Goal: Transaction & Acquisition: Purchase product/service

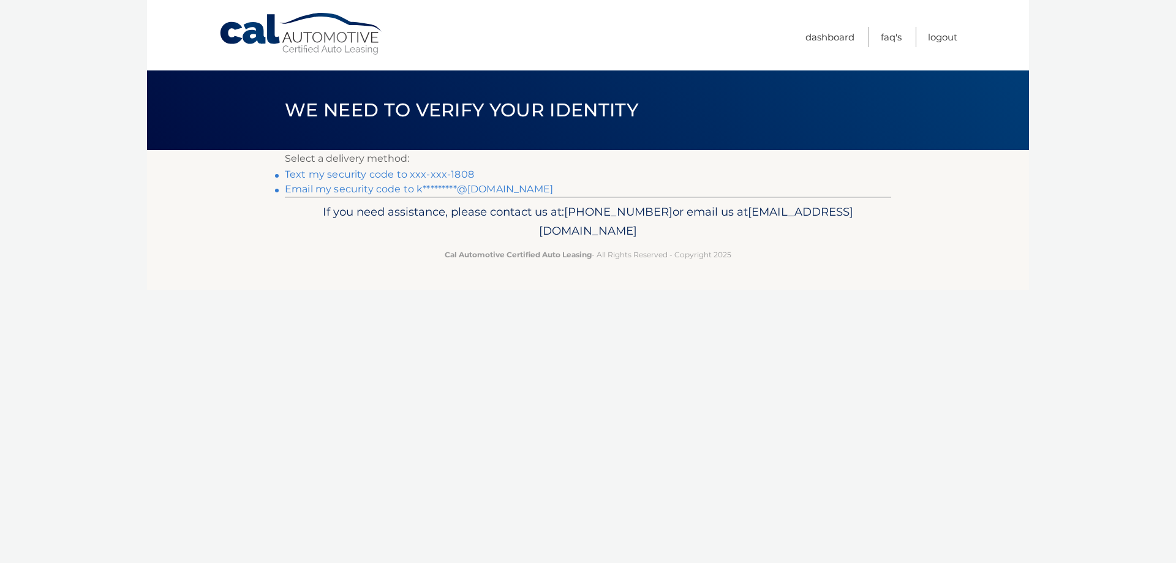
click at [414, 170] on link "Text my security code to xxx-xxx-1808" at bounding box center [379, 174] width 189 height 12
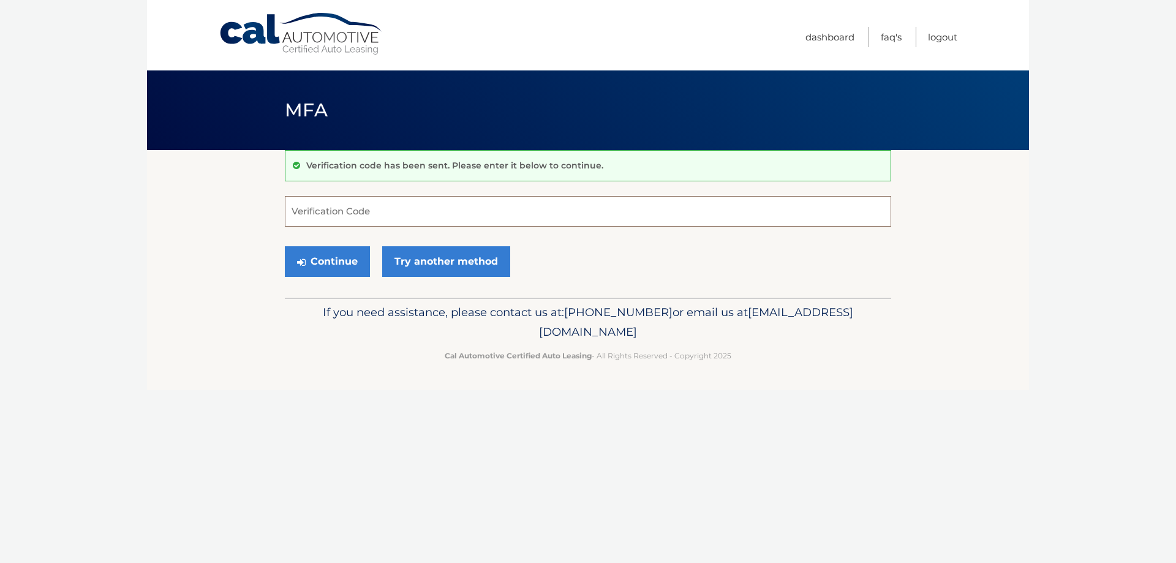
click at [393, 209] on input "Verification Code" at bounding box center [588, 211] width 607 height 31
type input "069918"
click at [330, 265] on button "Continue" at bounding box center [327, 261] width 85 height 31
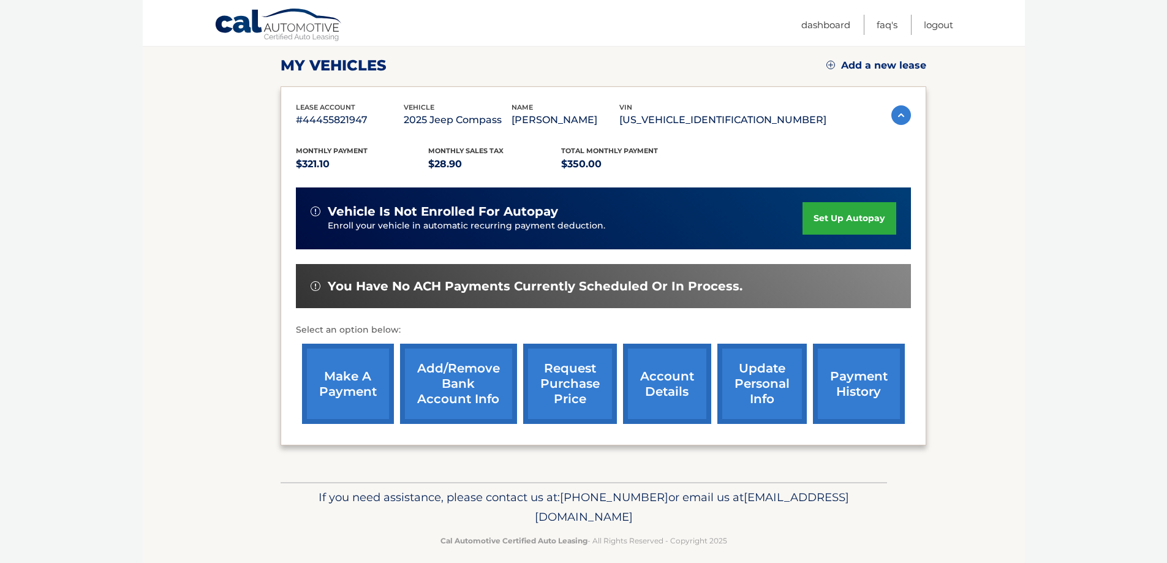
scroll to position [180, 0]
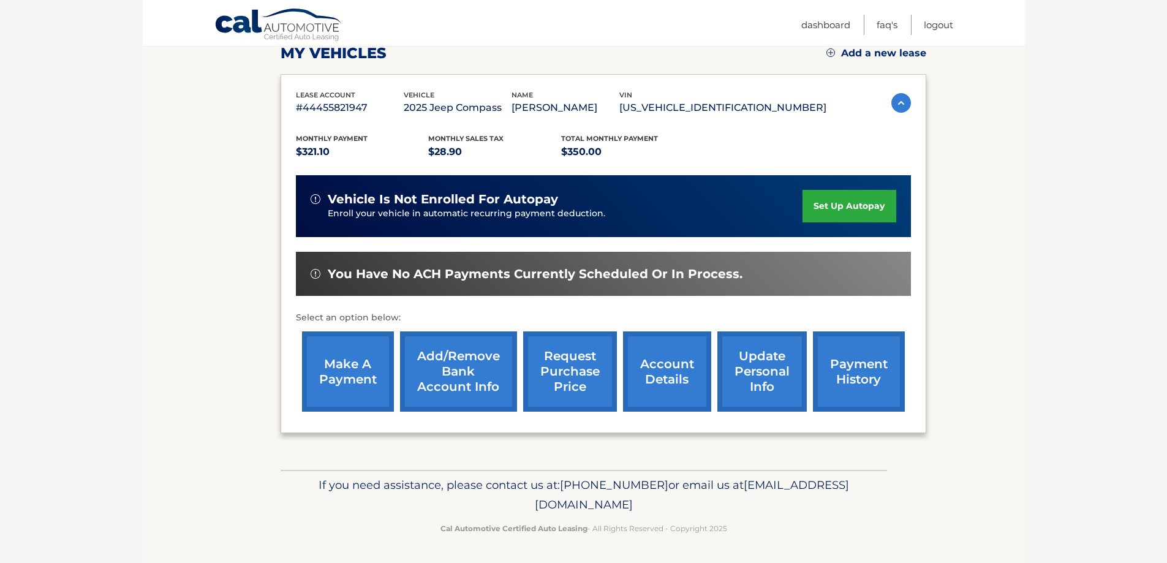
click at [338, 386] on link "make a payment" at bounding box center [348, 371] width 92 height 80
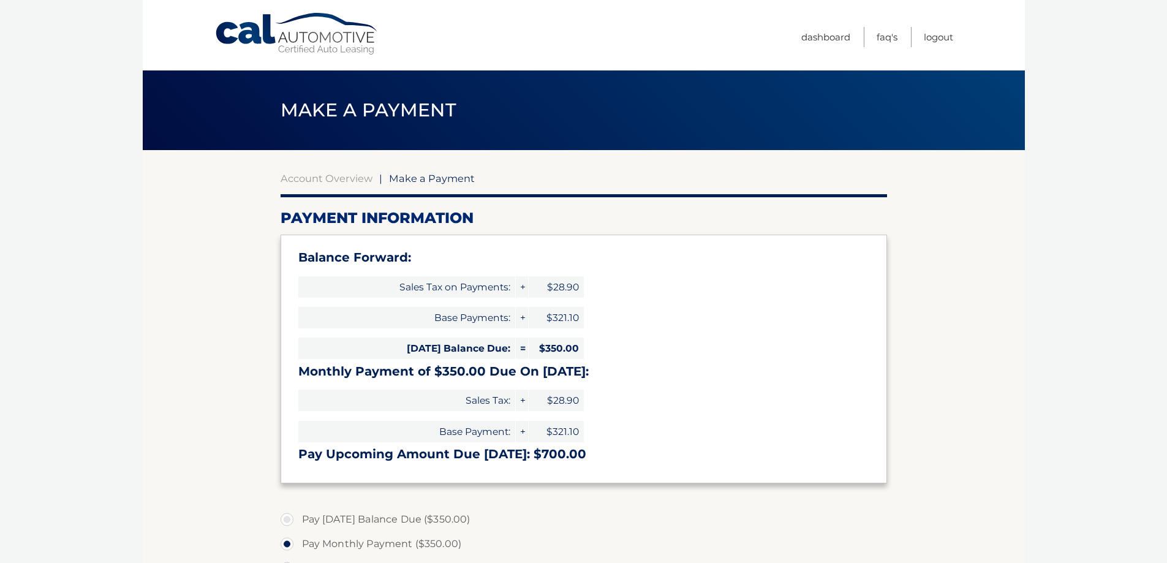
select select "YjBhMzdkMTYtNjQ0Ny00ODJhLWFlYjYtZTNhYWE2MjFkMjBh"
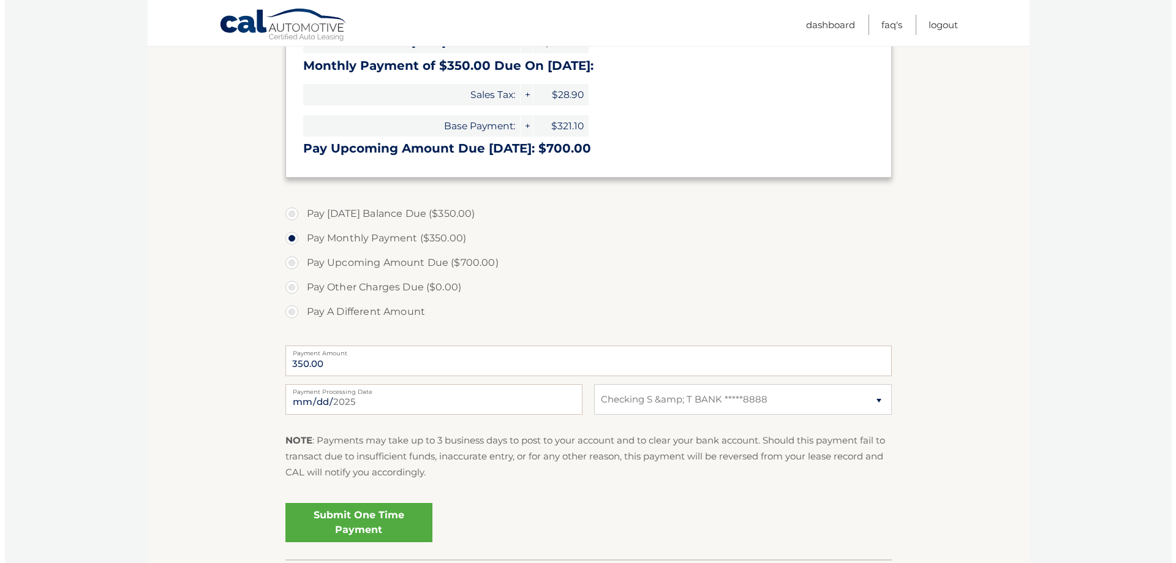
scroll to position [306, 0]
click at [358, 525] on link "Submit One Time Payment" at bounding box center [354, 521] width 147 height 39
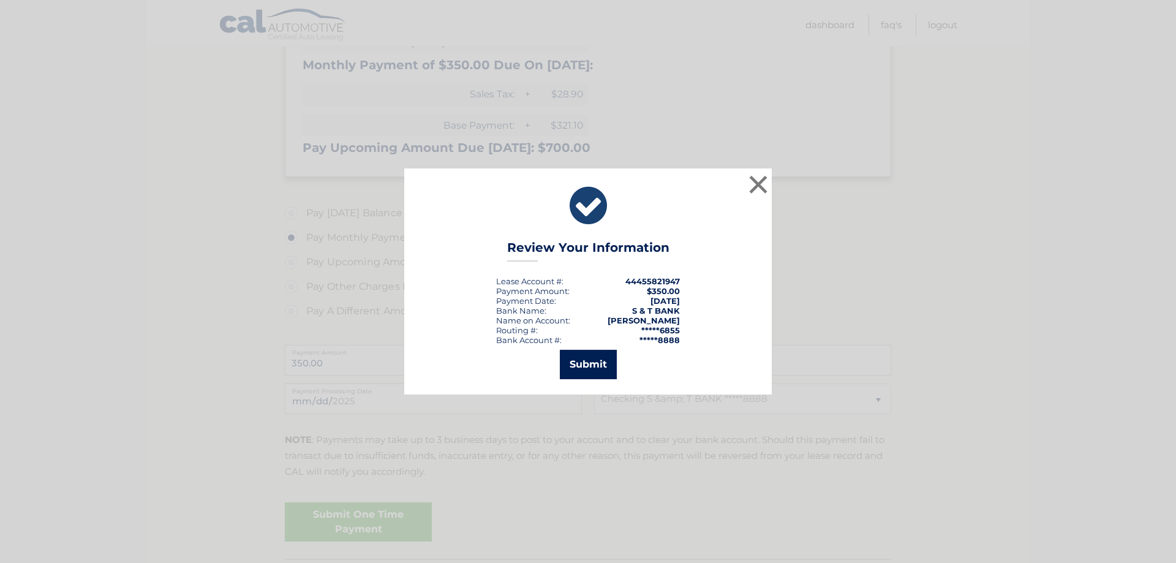
click at [589, 368] on button "Submit" at bounding box center [588, 364] width 57 height 29
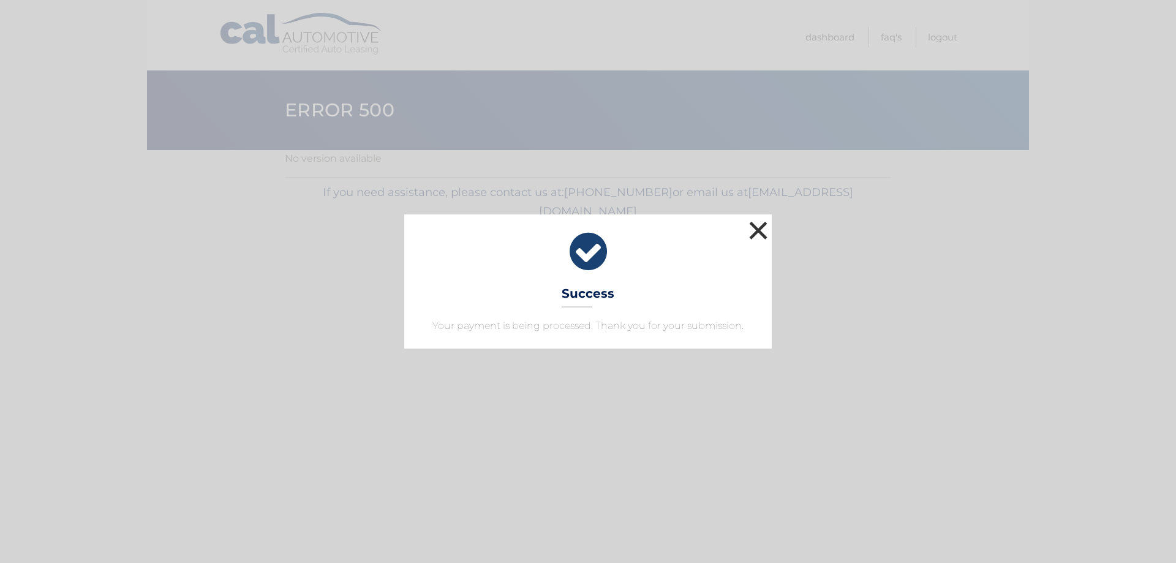
click at [762, 234] on button "×" at bounding box center [758, 230] width 25 height 25
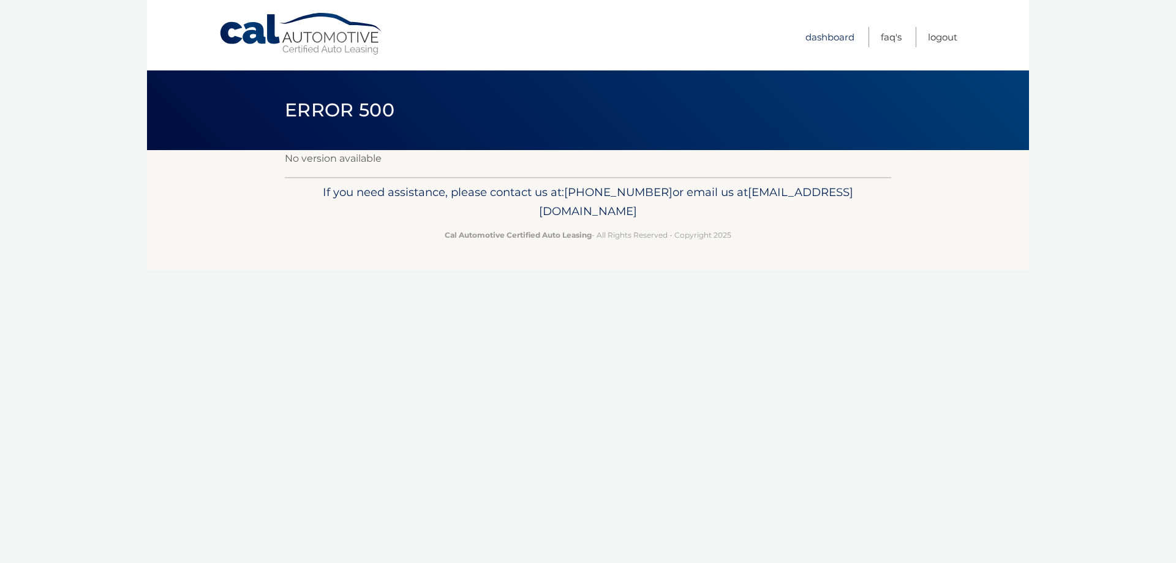
click at [832, 36] on link "Dashboard" at bounding box center [830, 37] width 49 height 20
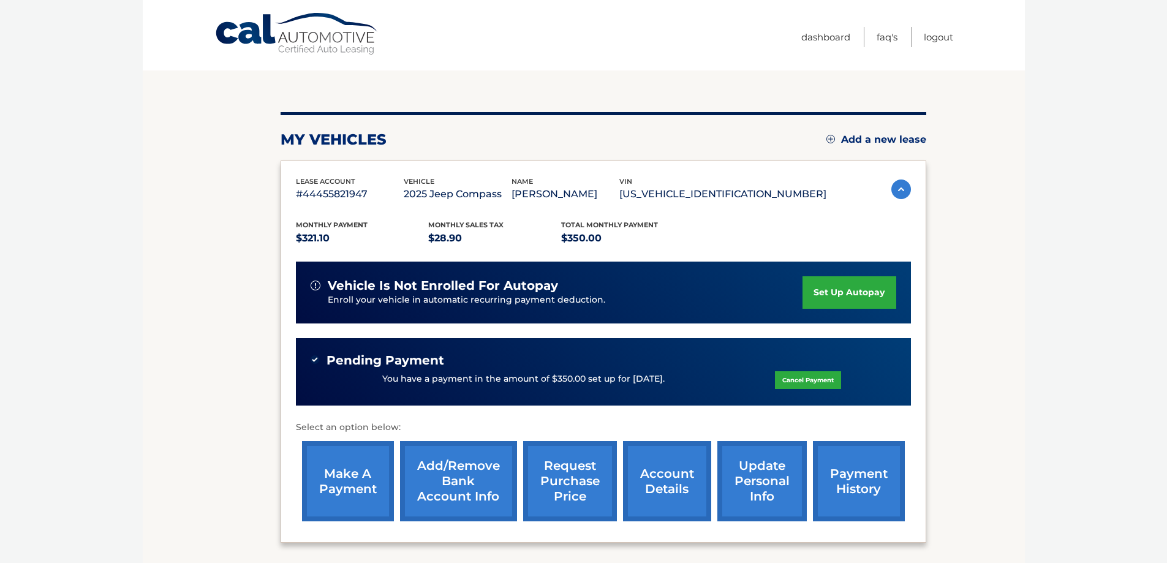
scroll to position [203, 0]
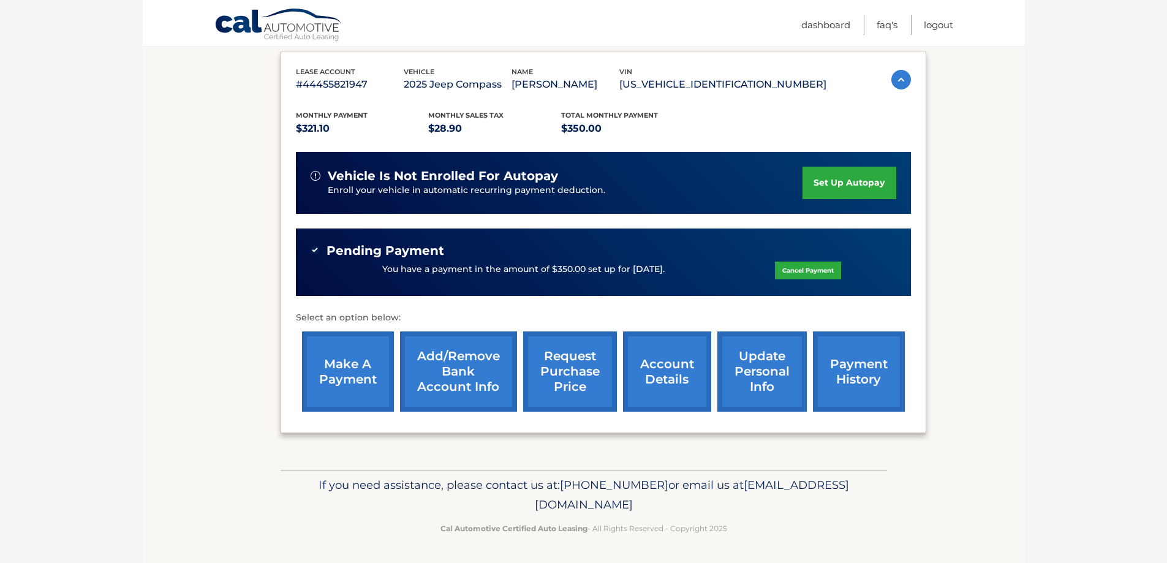
click at [857, 360] on link "payment history" at bounding box center [859, 371] width 92 height 80
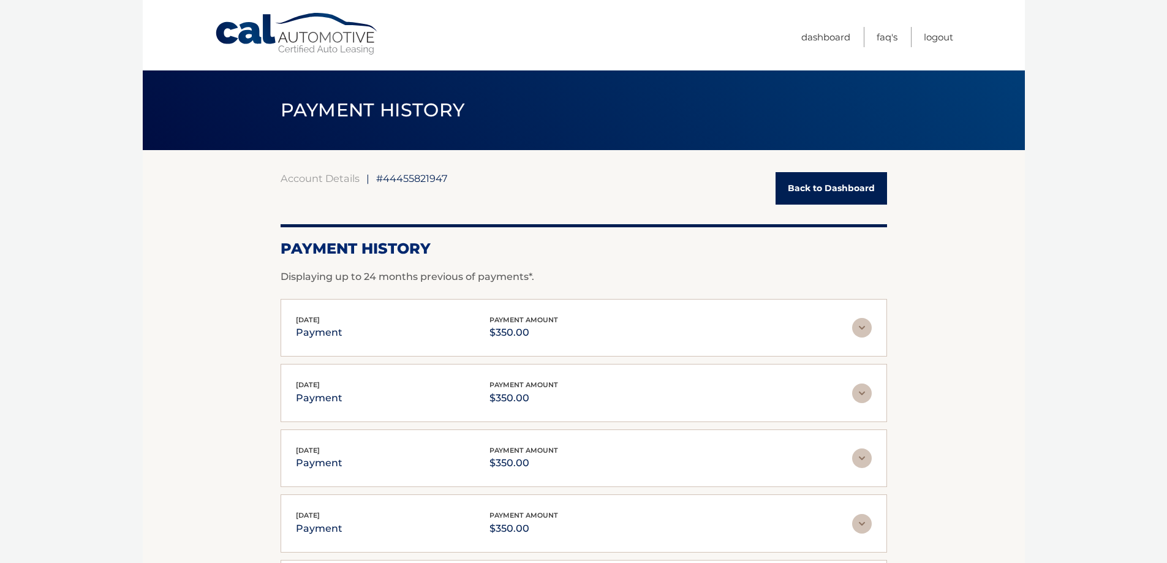
click at [830, 191] on link "Back to Dashboard" at bounding box center [832, 188] width 112 height 32
click at [817, 188] on link "Back to Dashboard" at bounding box center [832, 188] width 112 height 32
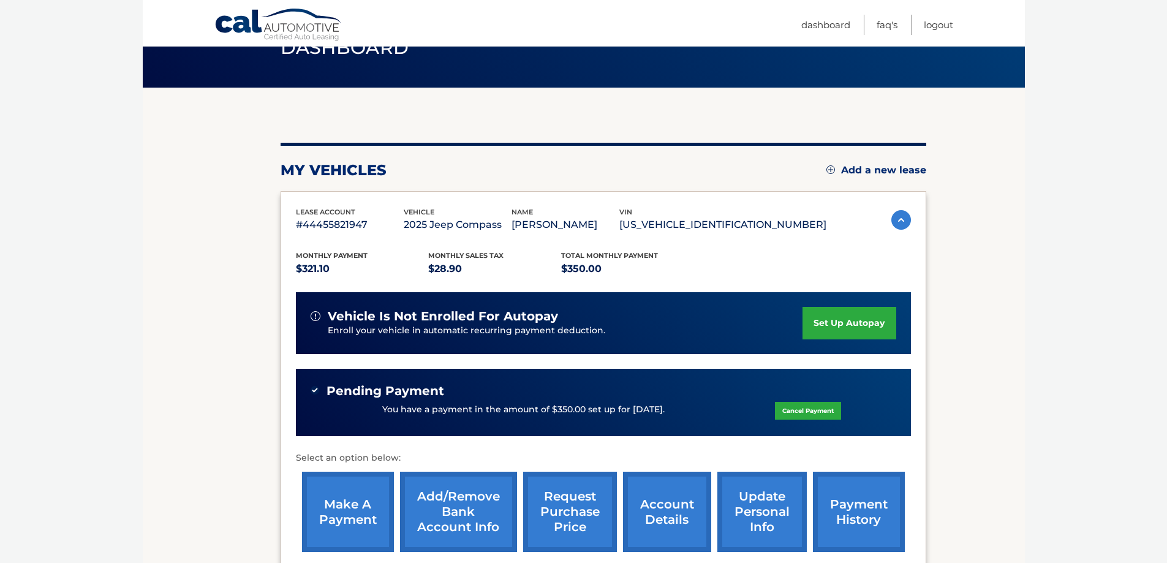
scroll to position [123, 0]
